Goal: Task Accomplishment & Management: Use online tool/utility

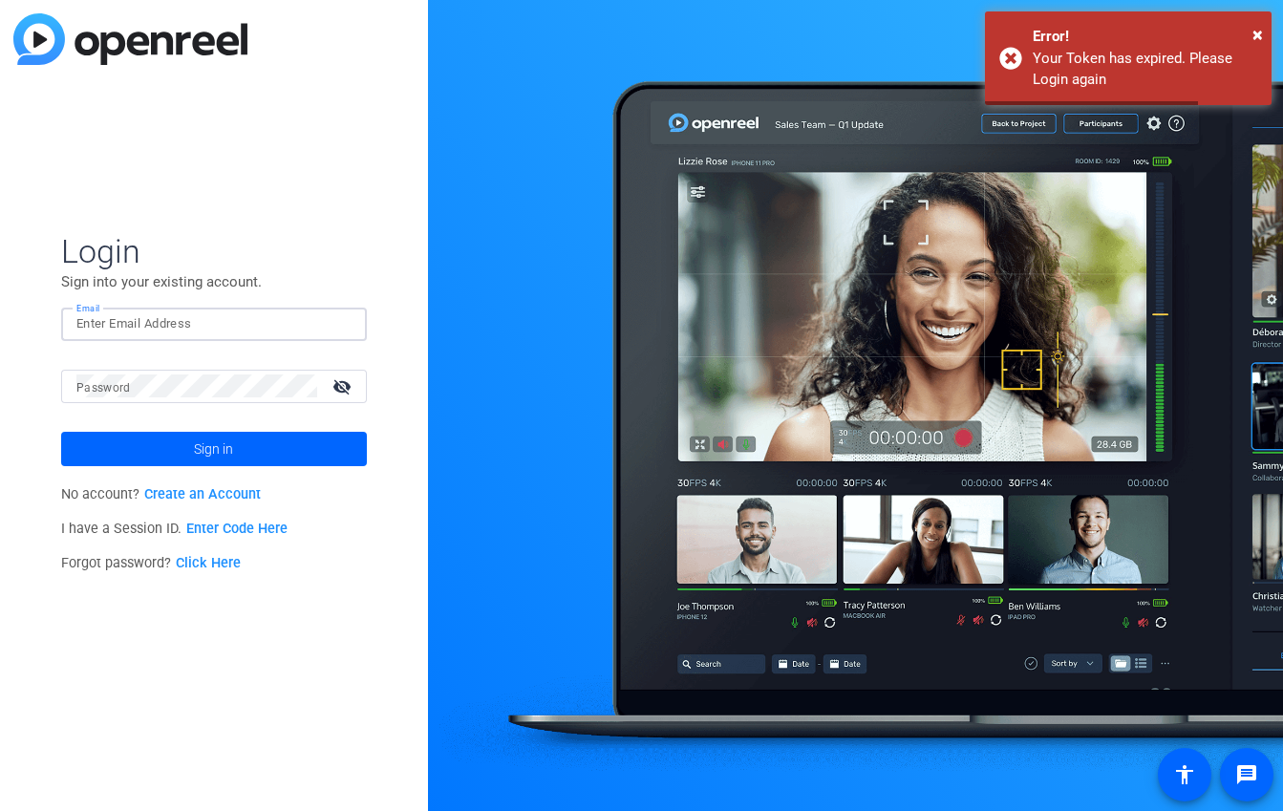
click at [309, 331] on input "Email" at bounding box center [213, 323] width 275 height 23
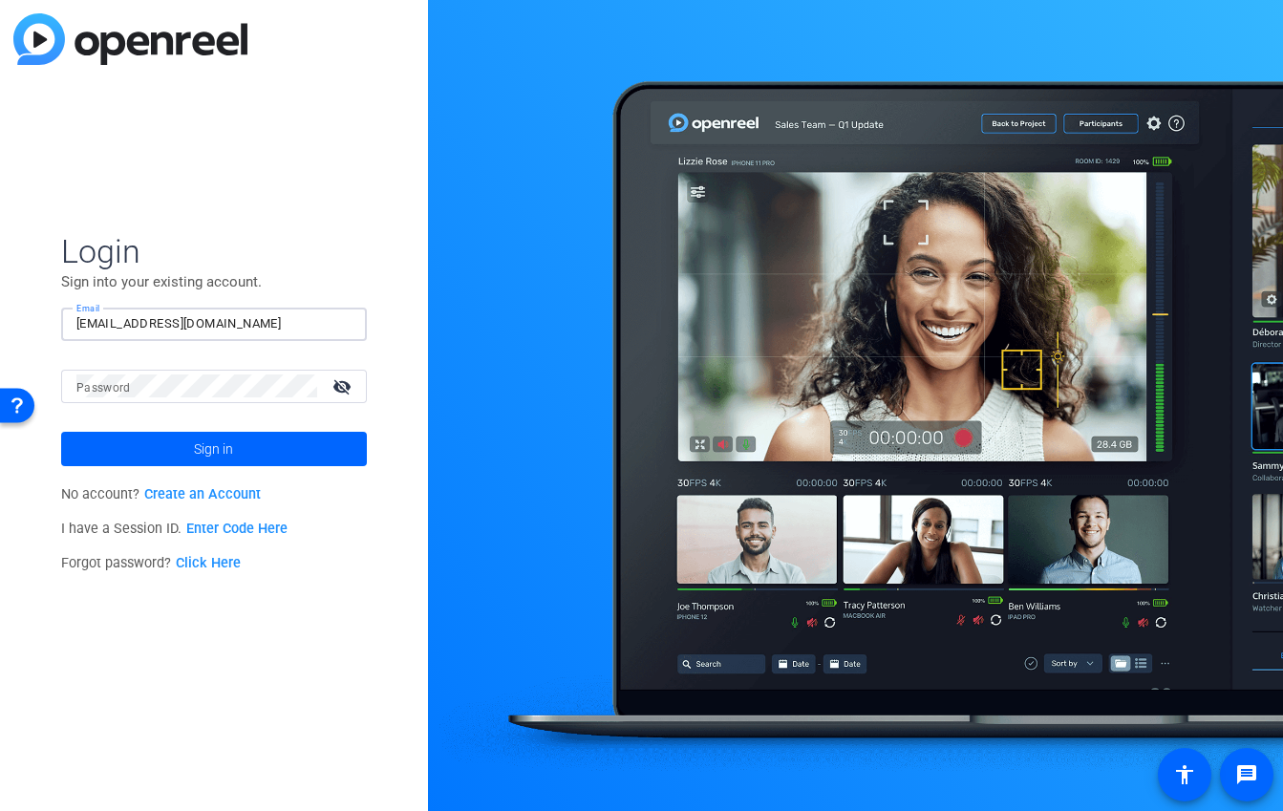
type input "[EMAIL_ADDRESS][DOMAIN_NAME]"
click at [61, 432] on button "Sign in" at bounding box center [214, 449] width 306 height 34
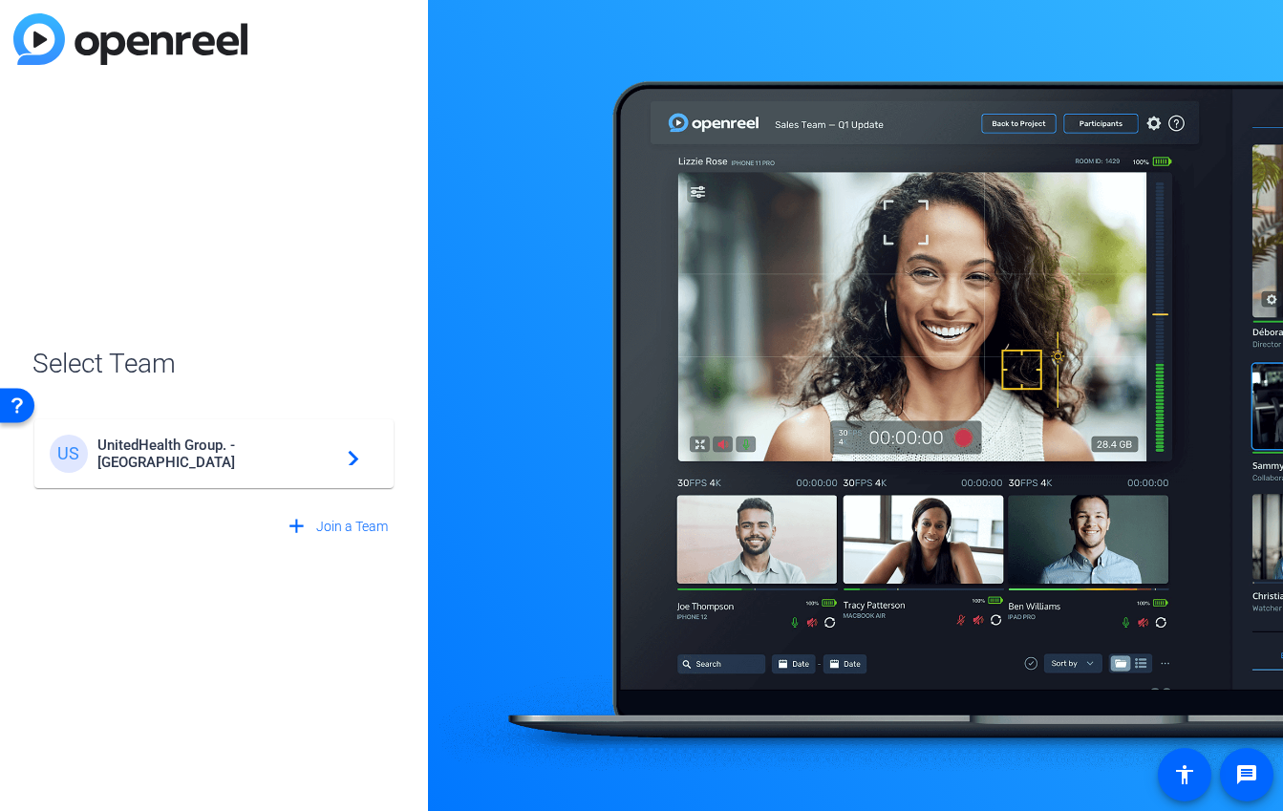
click at [329, 458] on span "UnitedHealth Group. - [GEOGRAPHIC_DATA]" at bounding box center [216, 453] width 239 height 34
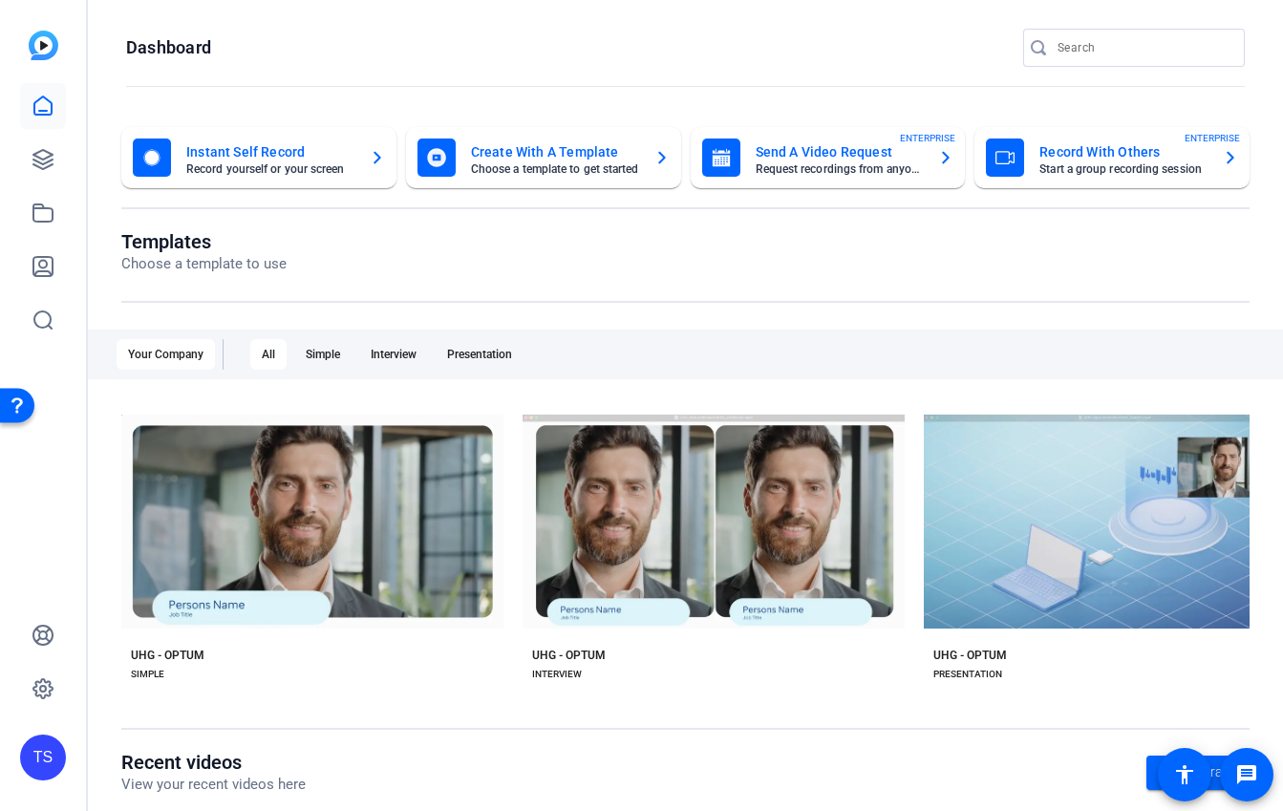
click at [868, 160] on mat-card-title "Send A Video Request" at bounding box center [840, 151] width 168 height 23
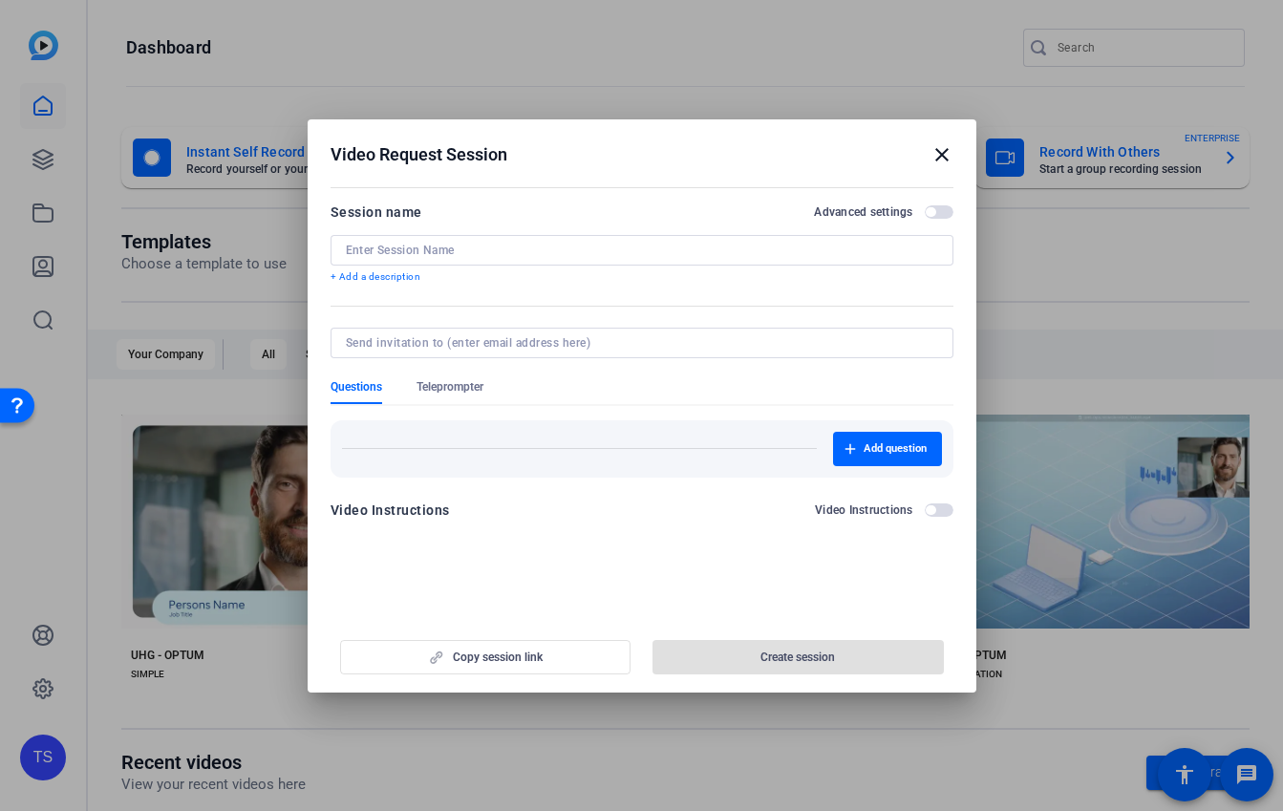
click at [620, 241] on div at bounding box center [642, 250] width 592 height 31
click at [614, 246] on input at bounding box center [642, 250] width 592 height 15
paste input "25-17920739-OPT-OB Homecare NVP"
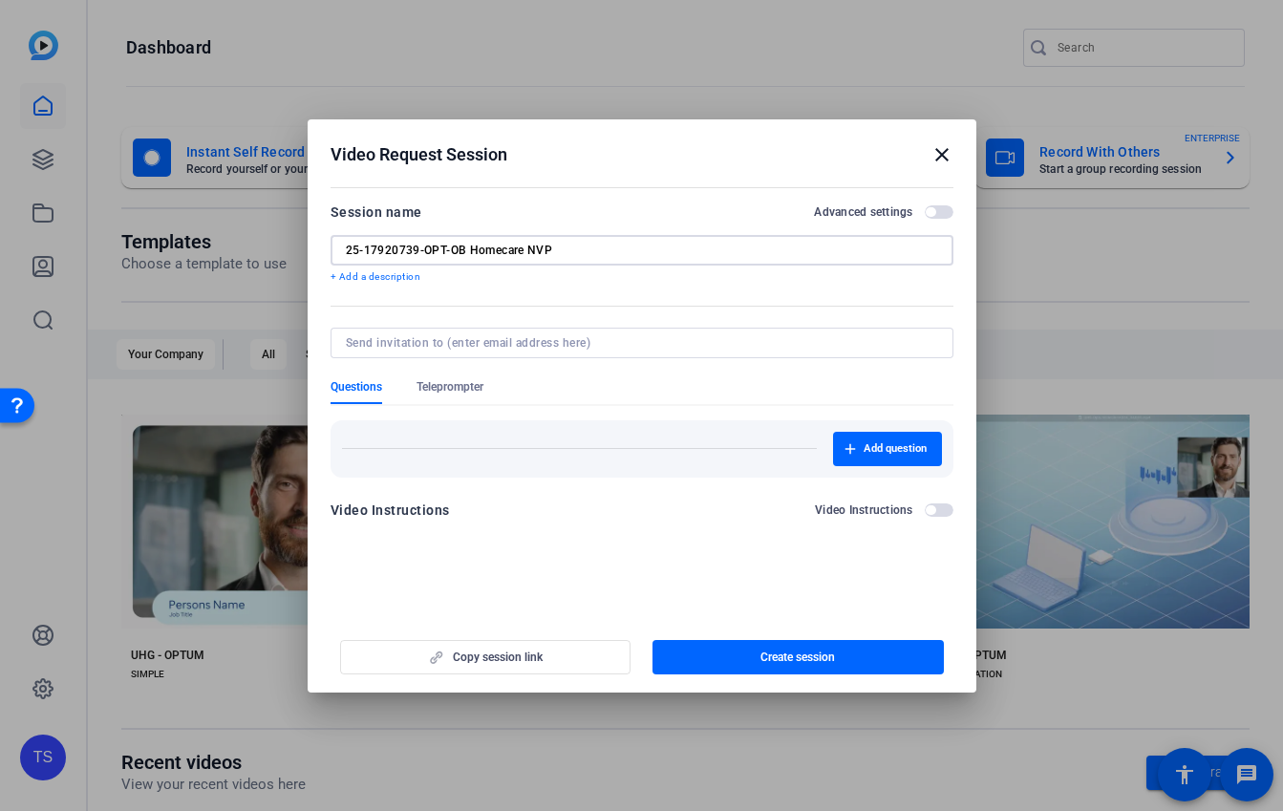
type input "25-17920739-OPT-OB Homecare NVP"
click at [934, 158] on mat-icon "close" at bounding box center [941, 154] width 23 height 23
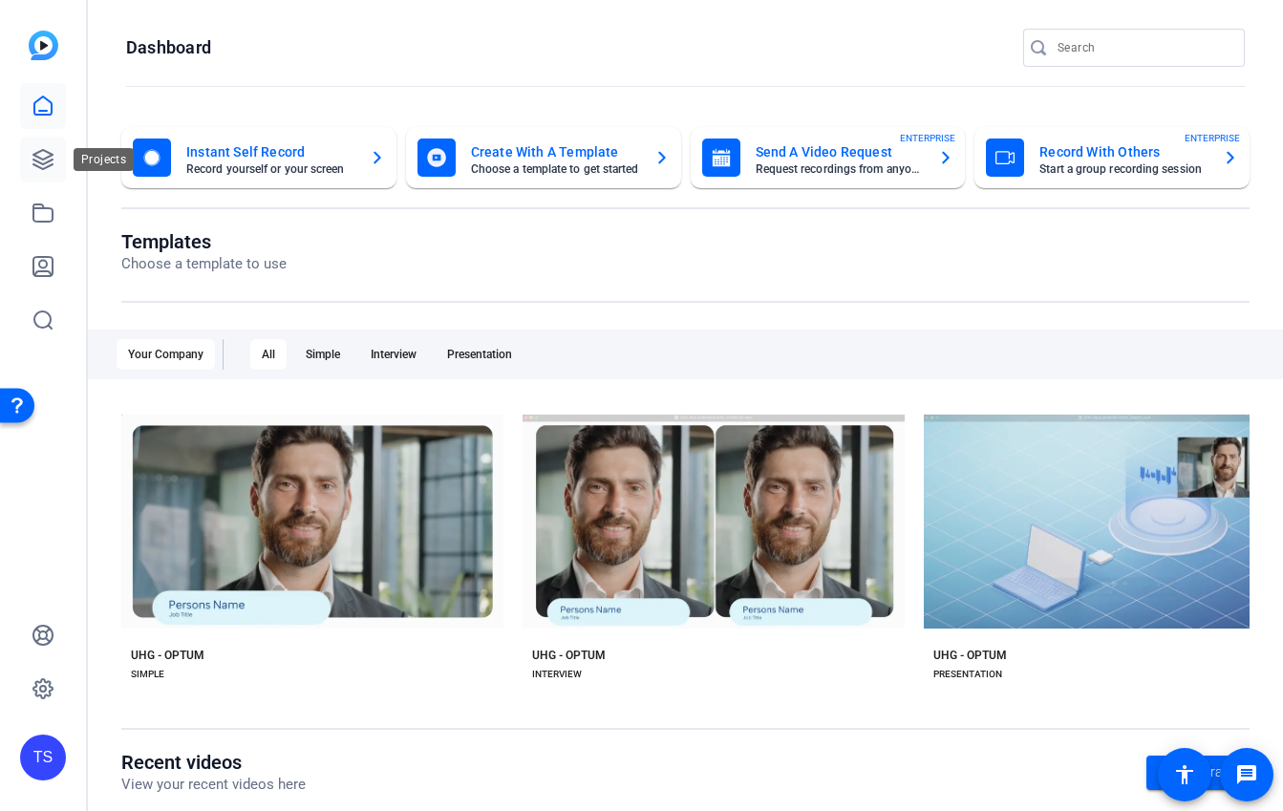
click at [37, 163] on icon at bounding box center [43, 159] width 23 height 23
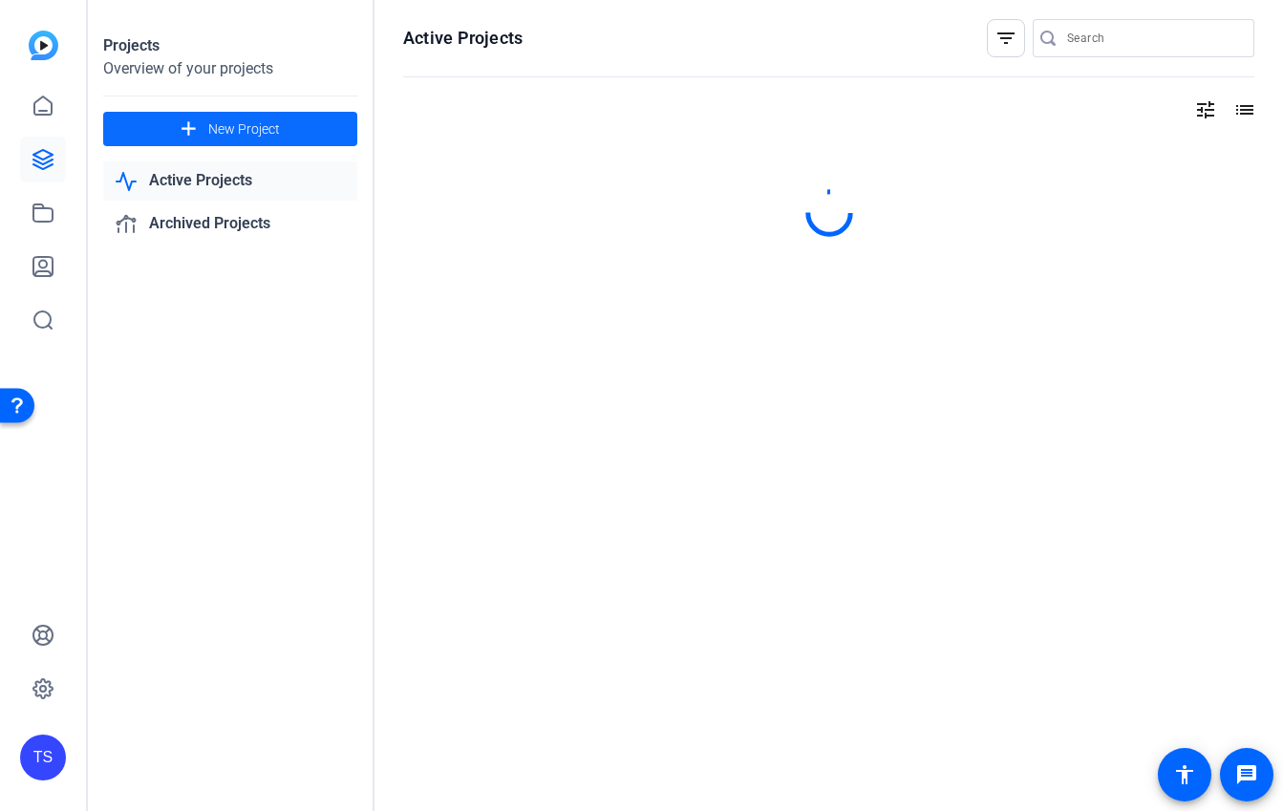
click at [179, 135] on mat-icon "add" at bounding box center [189, 129] width 24 height 24
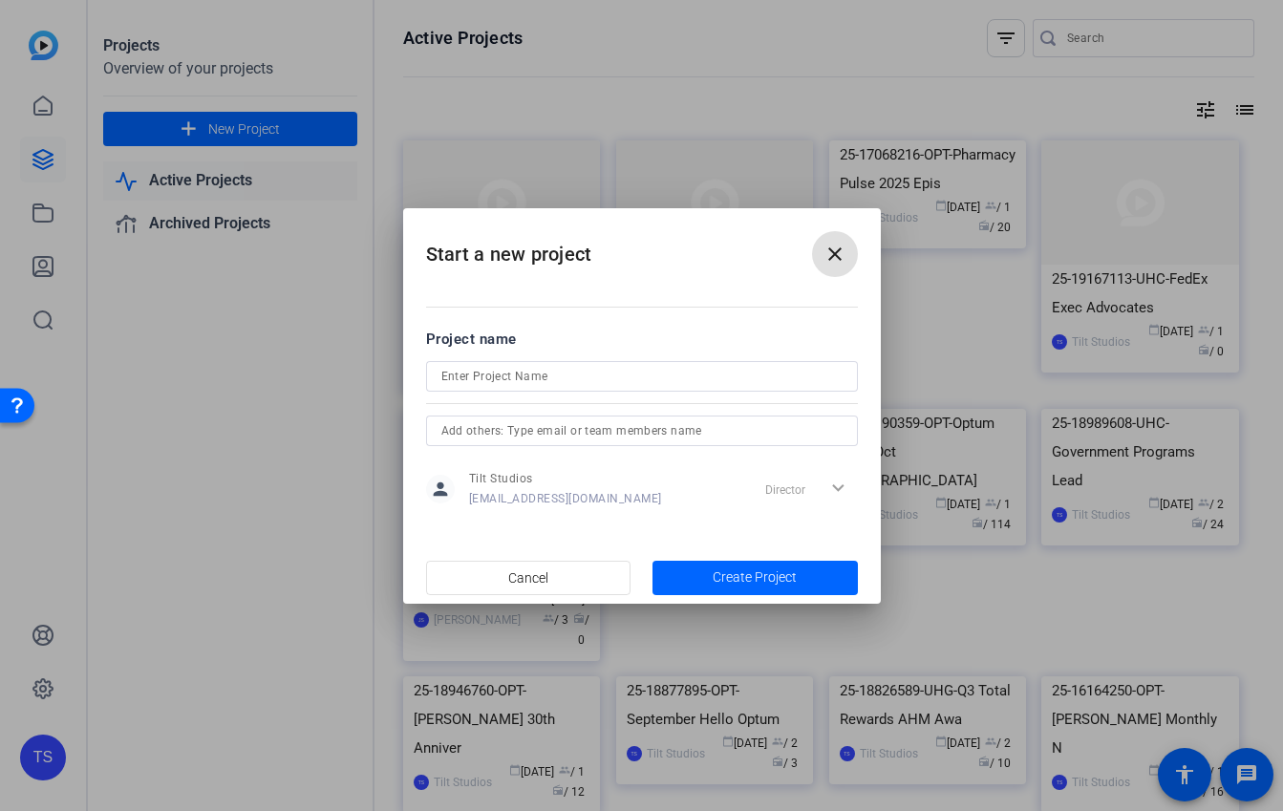
click at [503, 377] on input at bounding box center [641, 376] width 401 height 23
paste input "25-17920739-OPT-OB Homecare NVP"
type input "25-17920739-OPT-OB Homecare NVP"
click at [687, 570] on span "button" at bounding box center [754, 578] width 205 height 46
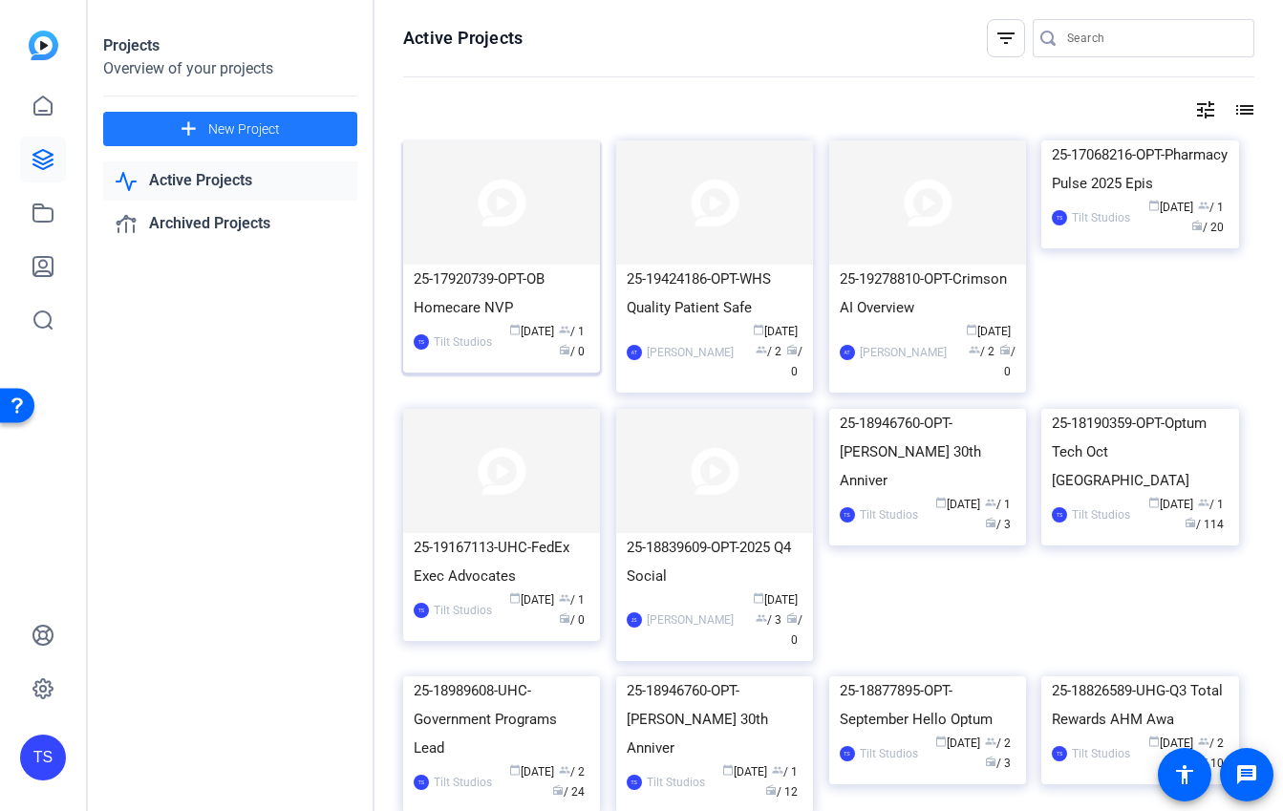
click at [485, 304] on div "25-17920739-OPT-OB Homecare NVP" at bounding box center [502, 293] width 176 height 57
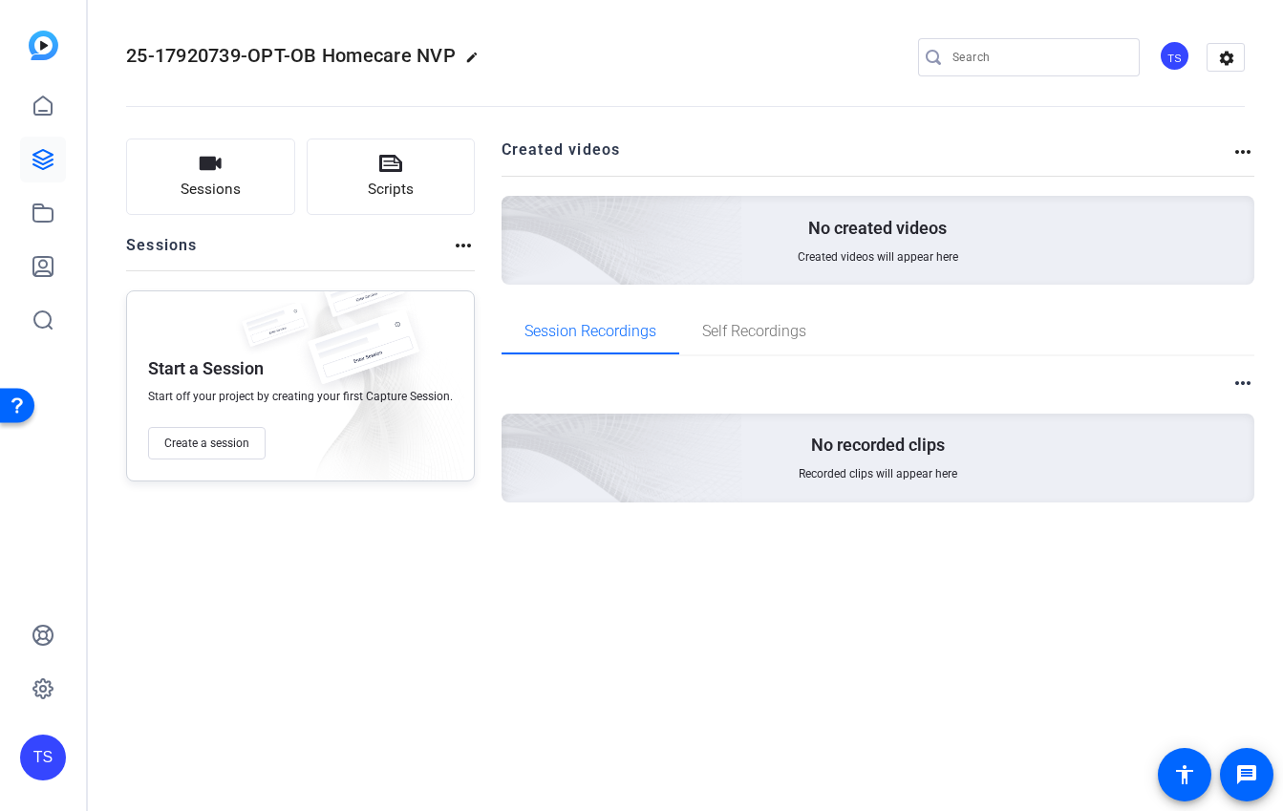
click at [459, 253] on mat-icon "more_horiz" at bounding box center [463, 245] width 23 height 23
click at [459, 253] on div at bounding box center [641, 405] width 1283 height 811
click at [247, 443] on span "Create a session" at bounding box center [206, 443] width 85 height 15
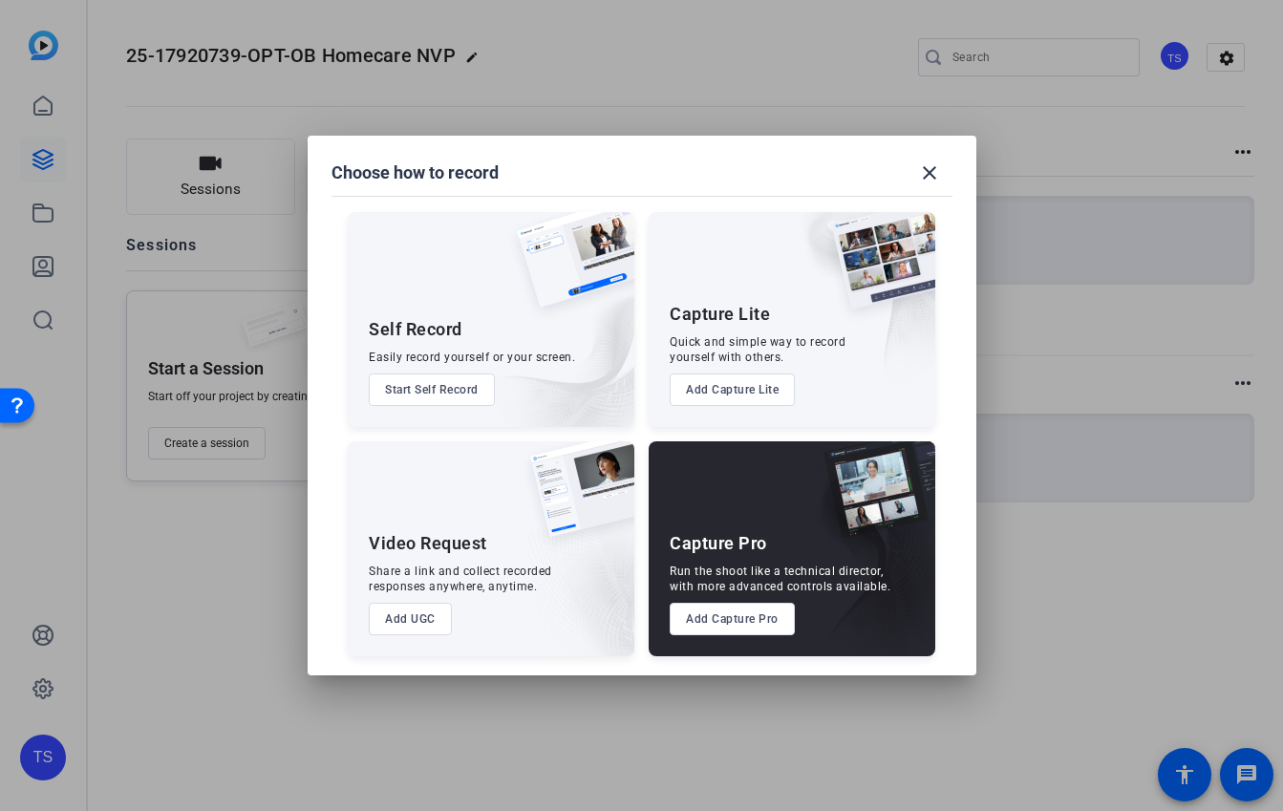
click at [405, 614] on button "Add UGC" at bounding box center [410, 619] width 83 height 32
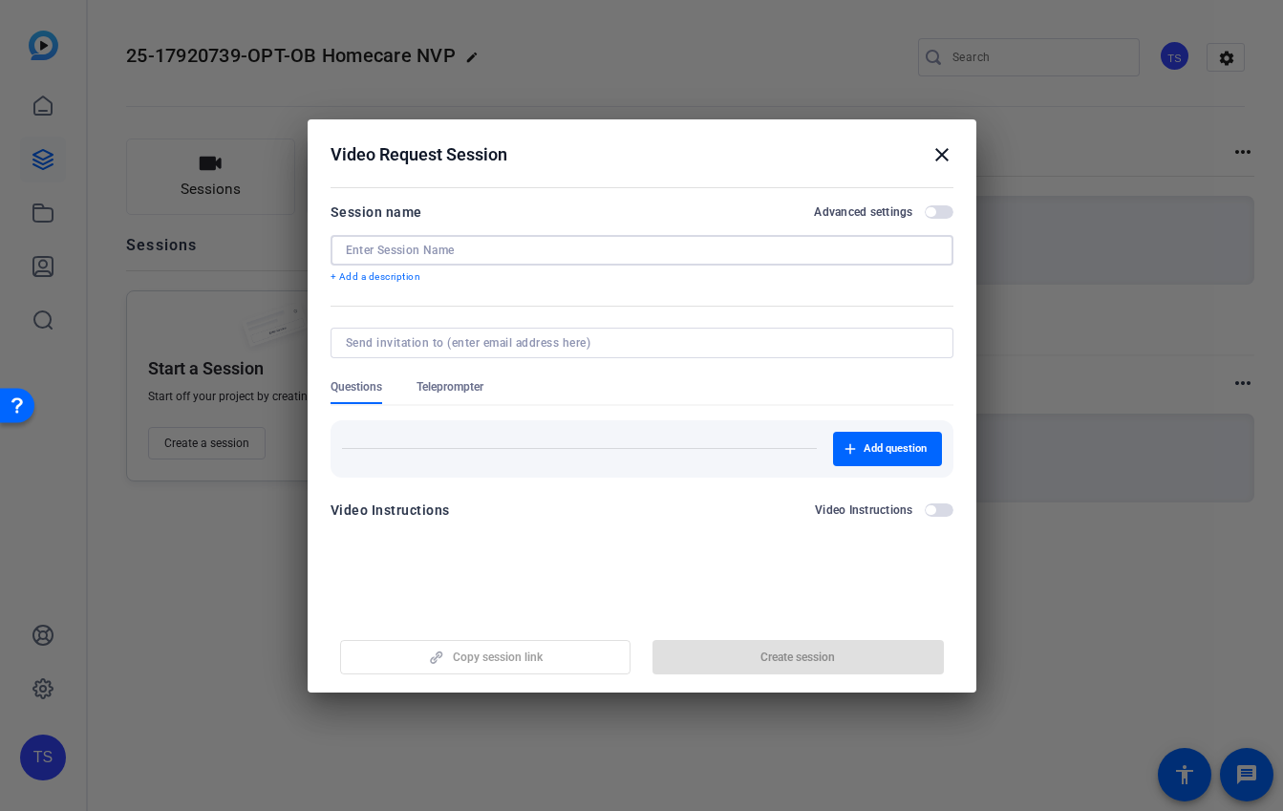
click at [462, 255] on input at bounding box center [642, 250] width 592 height 15
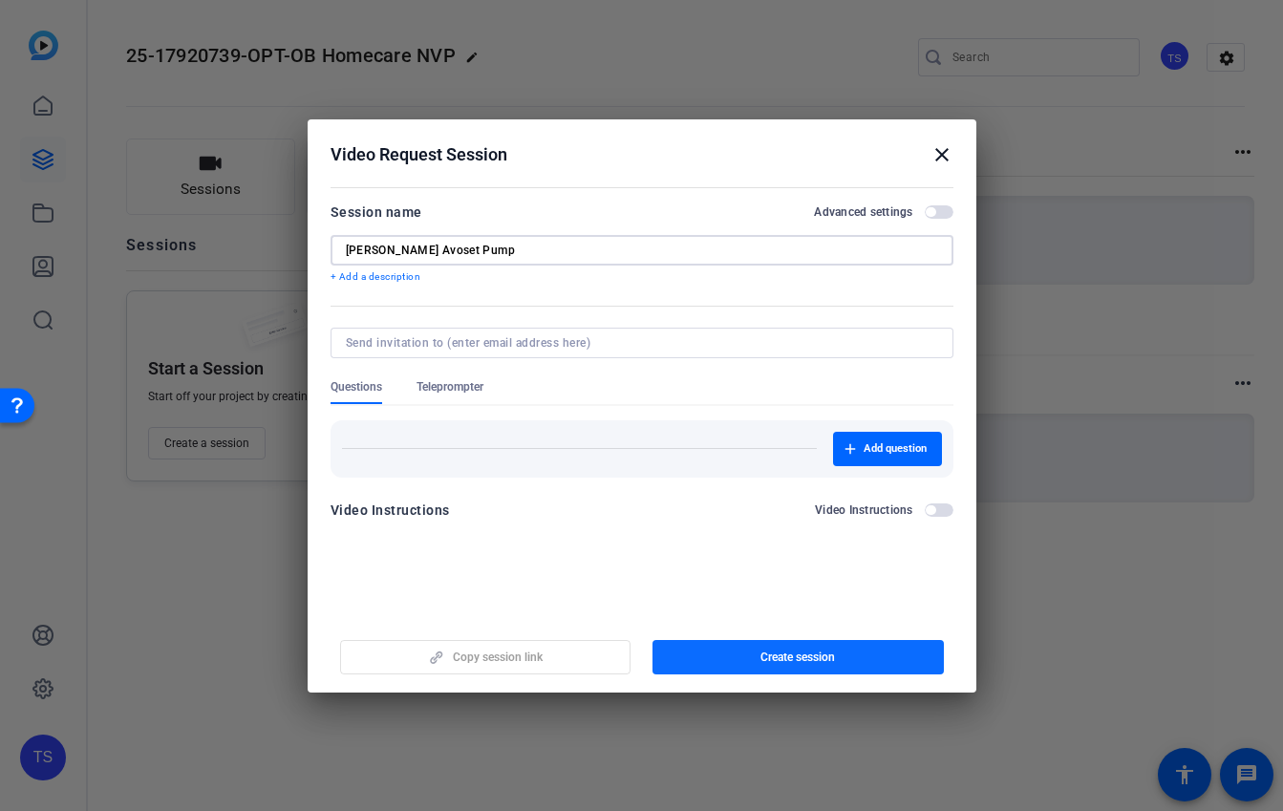
type input "[PERSON_NAME] Avoset Pump"
click at [662, 654] on span "button" at bounding box center [797, 657] width 291 height 46
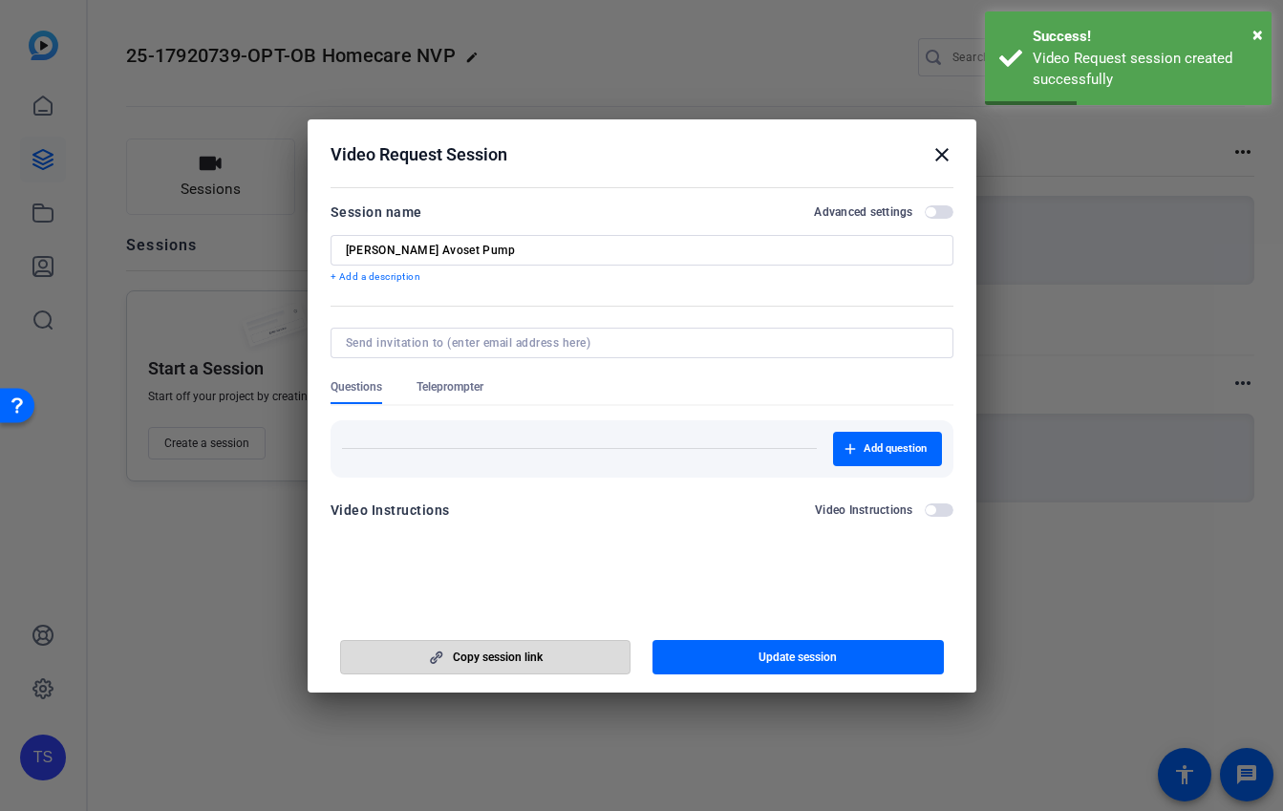
click at [586, 665] on span "button" at bounding box center [485, 657] width 289 height 46
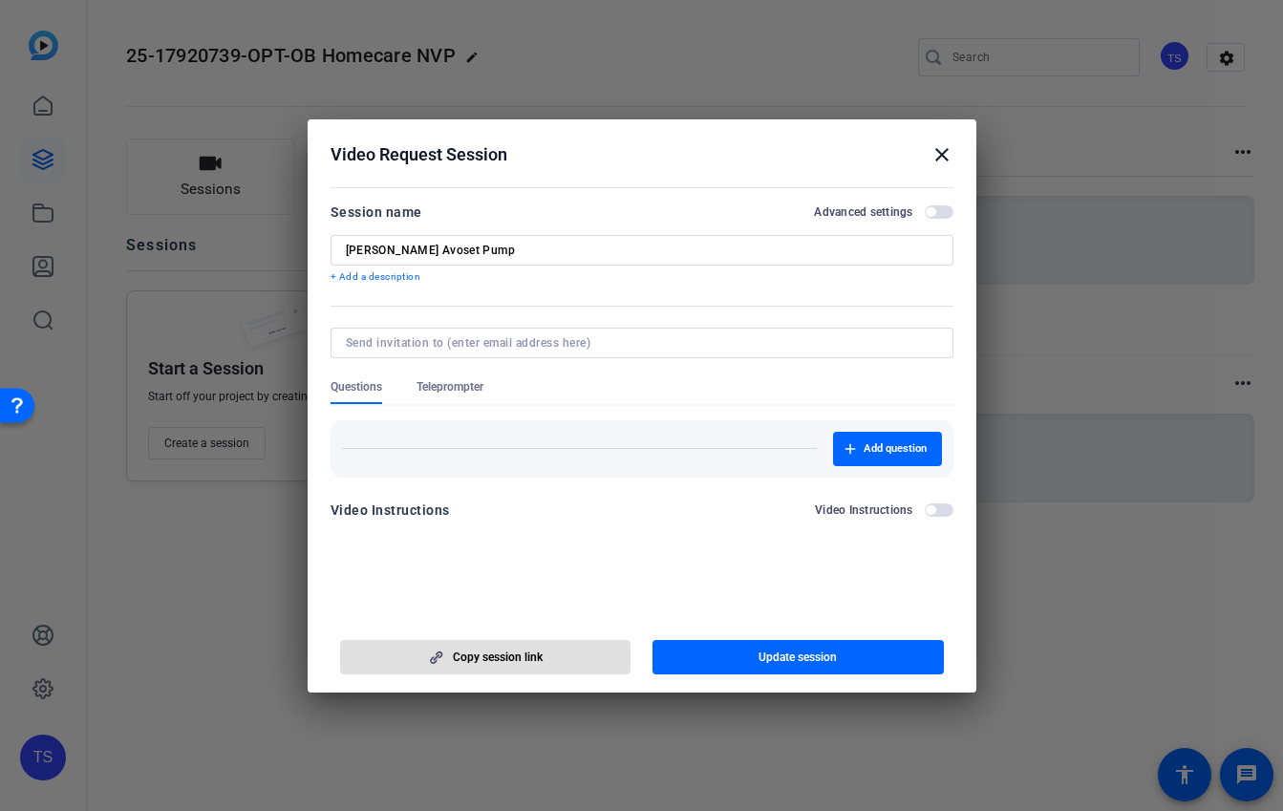
click at [947, 149] on mat-icon "close" at bounding box center [941, 154] width 23 height 23
